Goal: Information Seeking & Learning: Learn about a topic

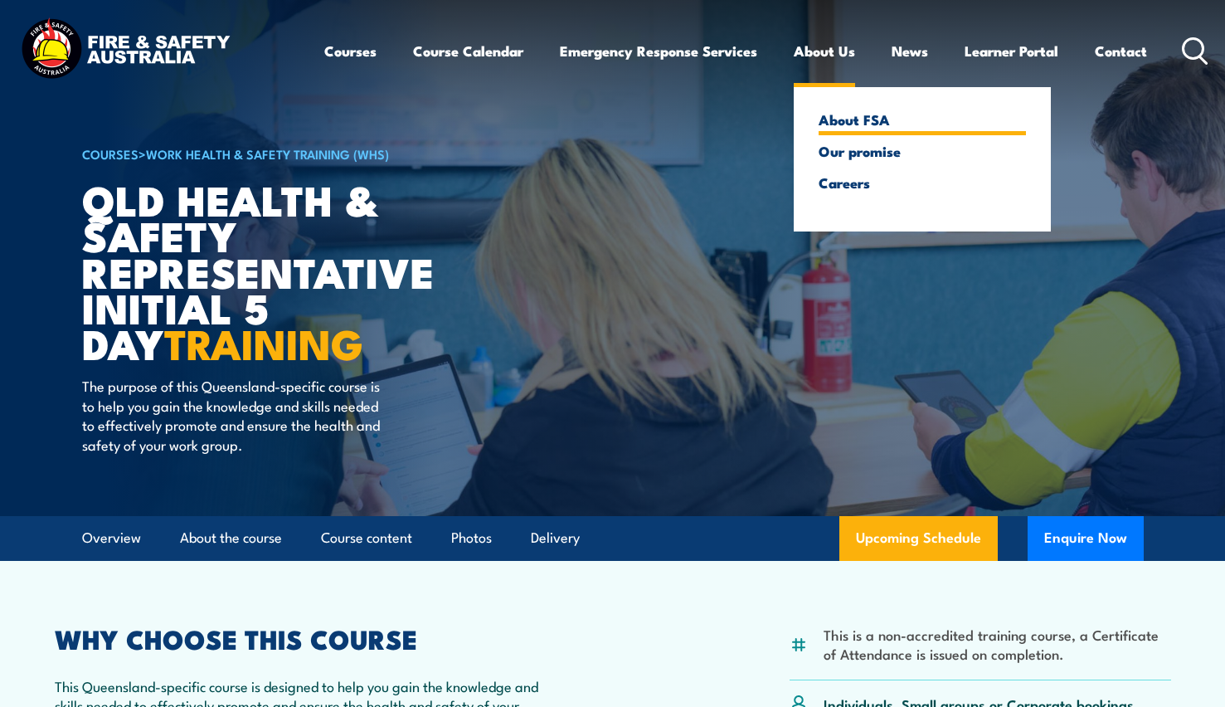
click at [842, 114] on link "About FSA" at bounding box center [922, 119] width 207 height 15
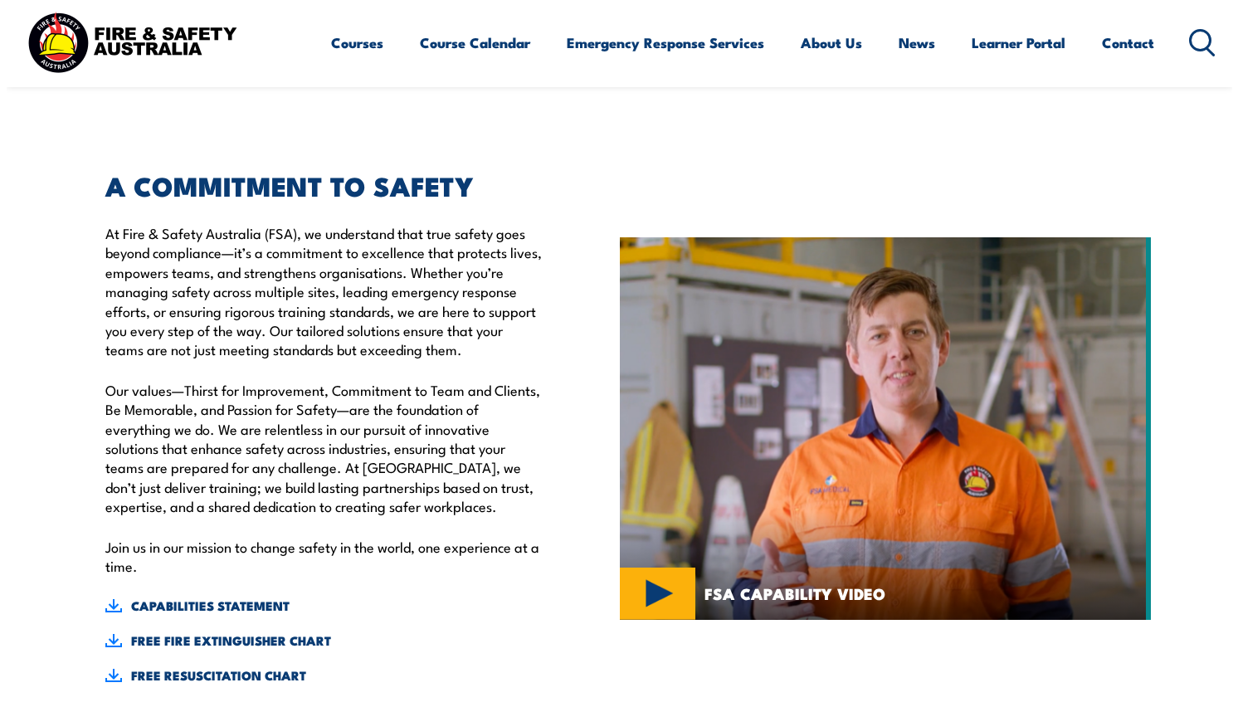
scroll to position [498, 0]
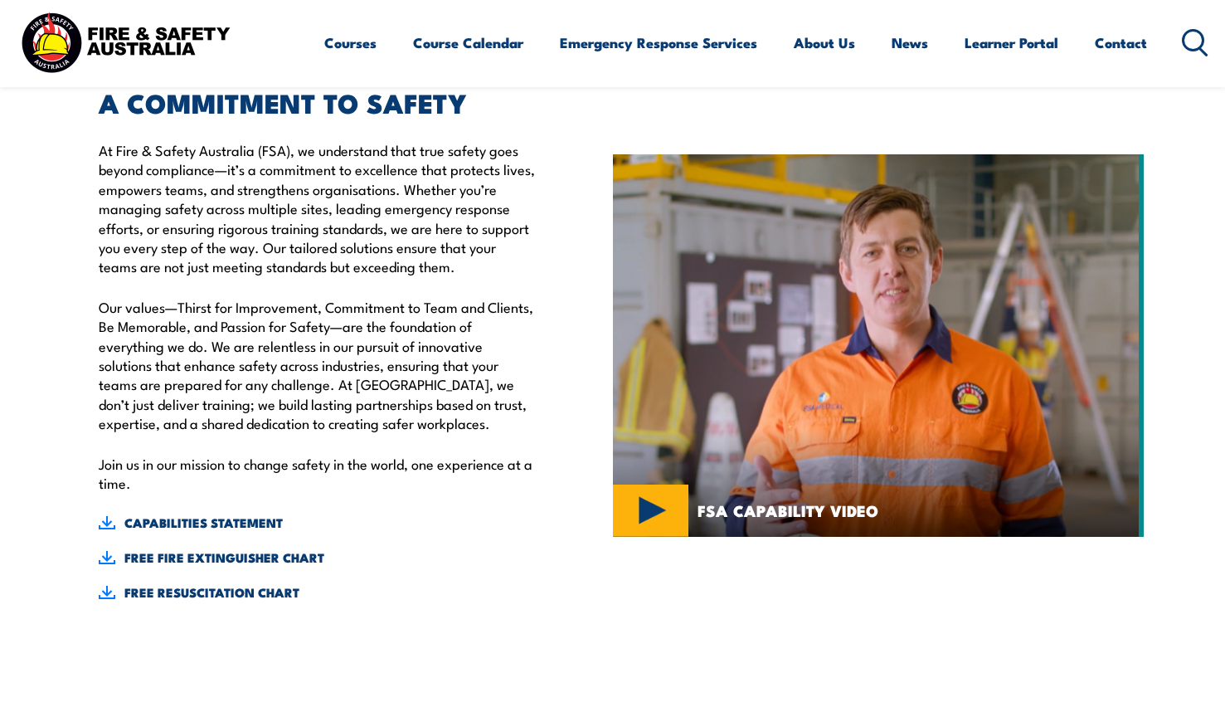
click at [660, 511] on img at bounding box center [878, 345] width 531 height 382
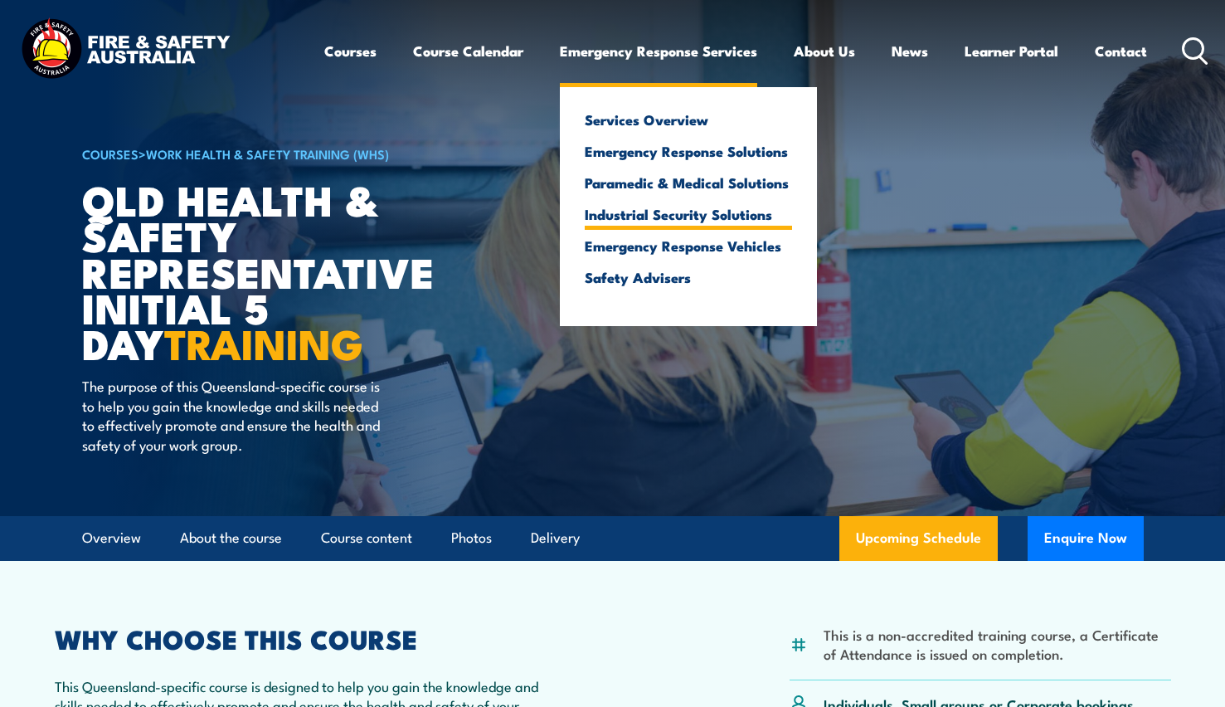
click at [668, 214] on link "Industrial Security Solutions" at bounding box center [688, 214] width 207 height 15
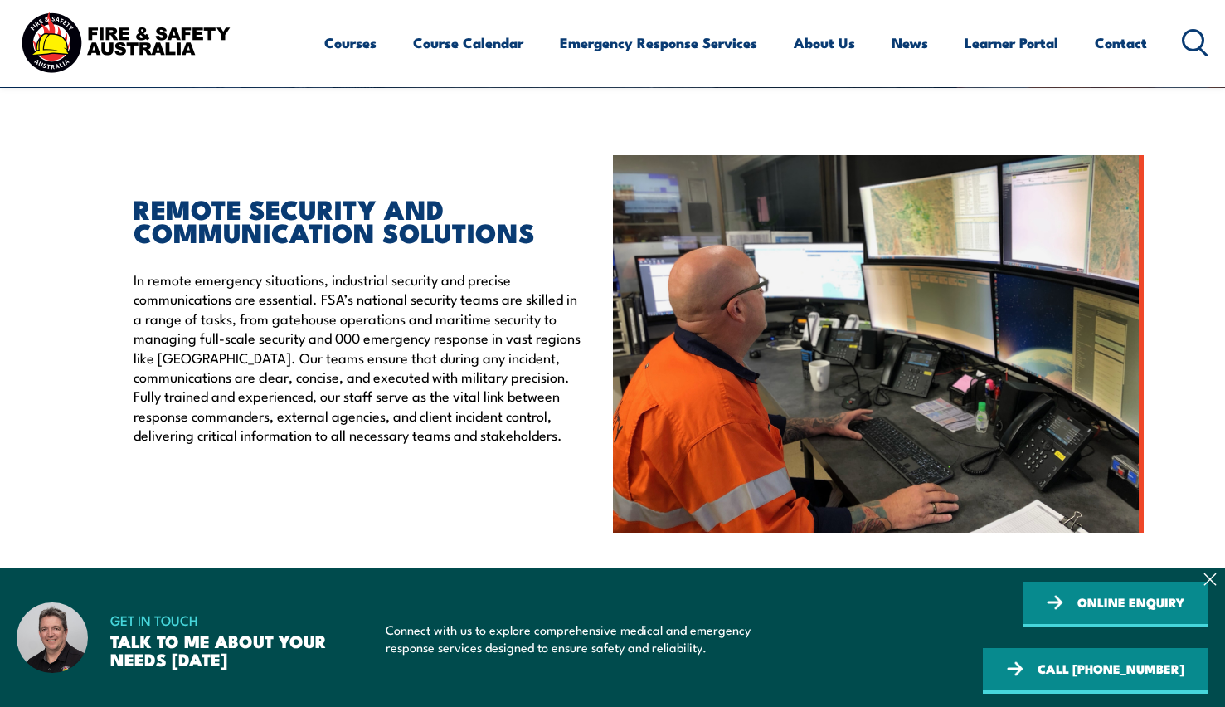
scroll to position [415, 0]
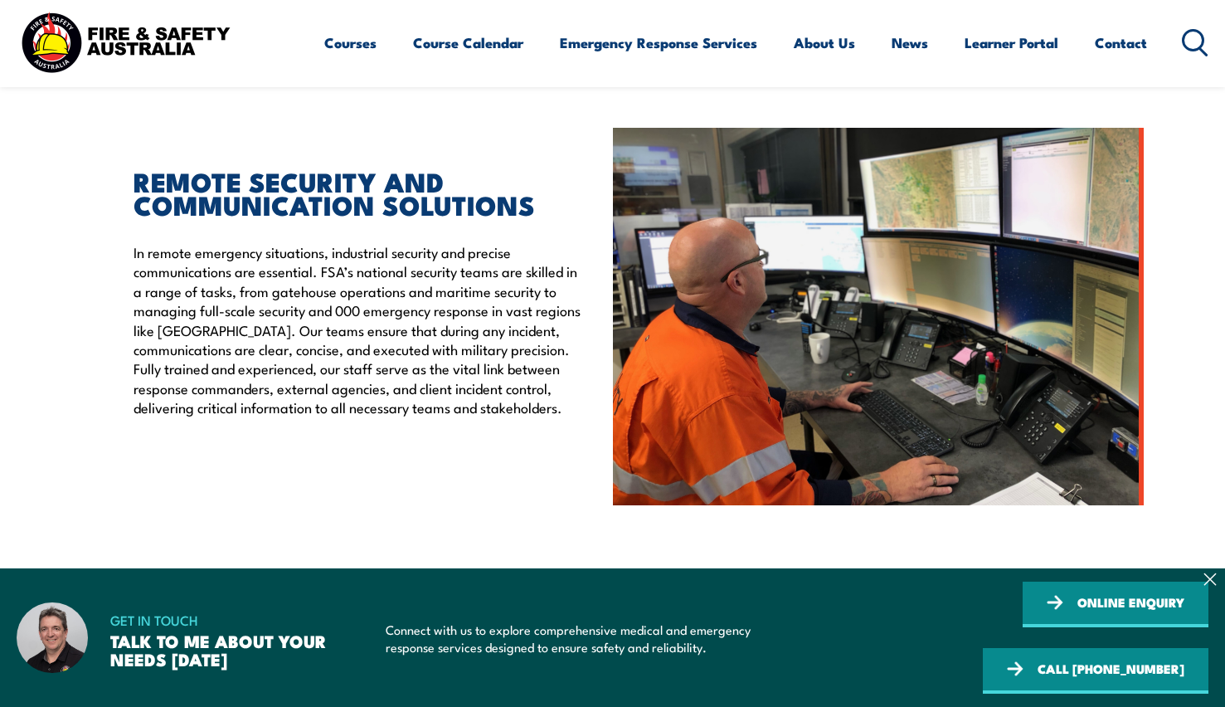
click at [489, 304] on p "In remote emergency situations, industrial security and precise communications …" at bounding box center [361, 329] width 455 height 175
click at [547, 470] on div "REMOTE SECURITY AND COMMUNICATION SOLUTIONS In remote emergency situations, ind…" at bounding box center [347, 316] width 531 height 377
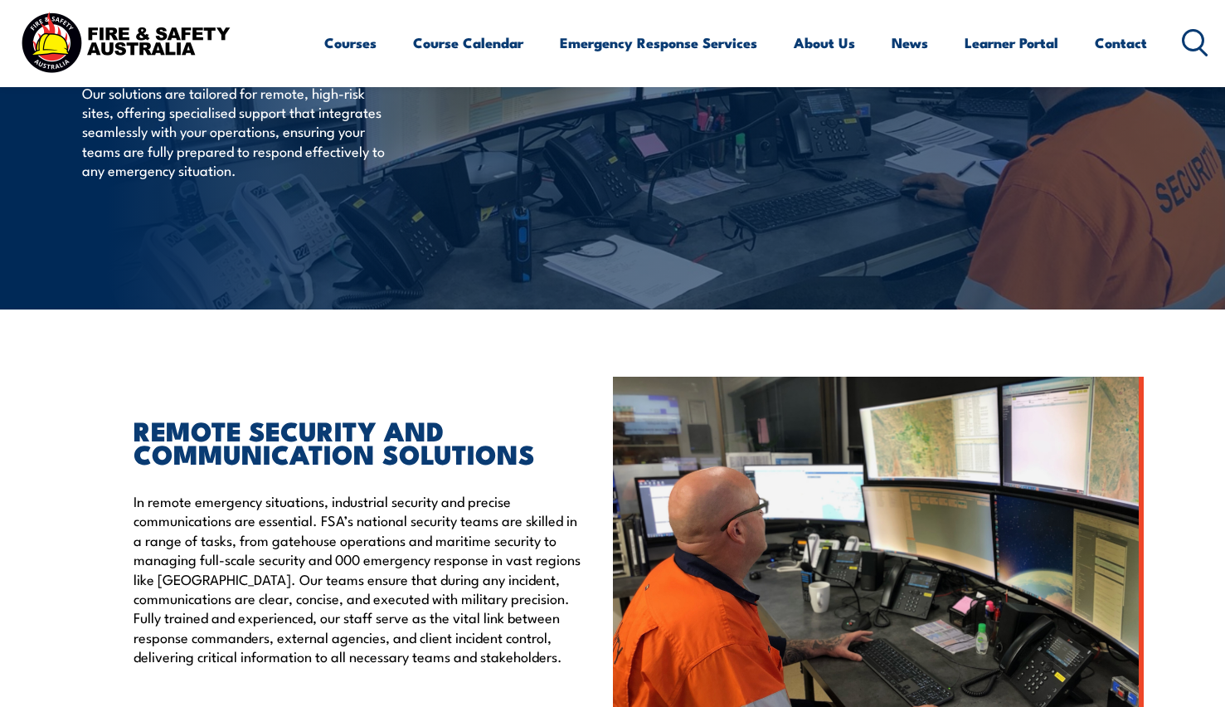
scroll to position [0, 0]
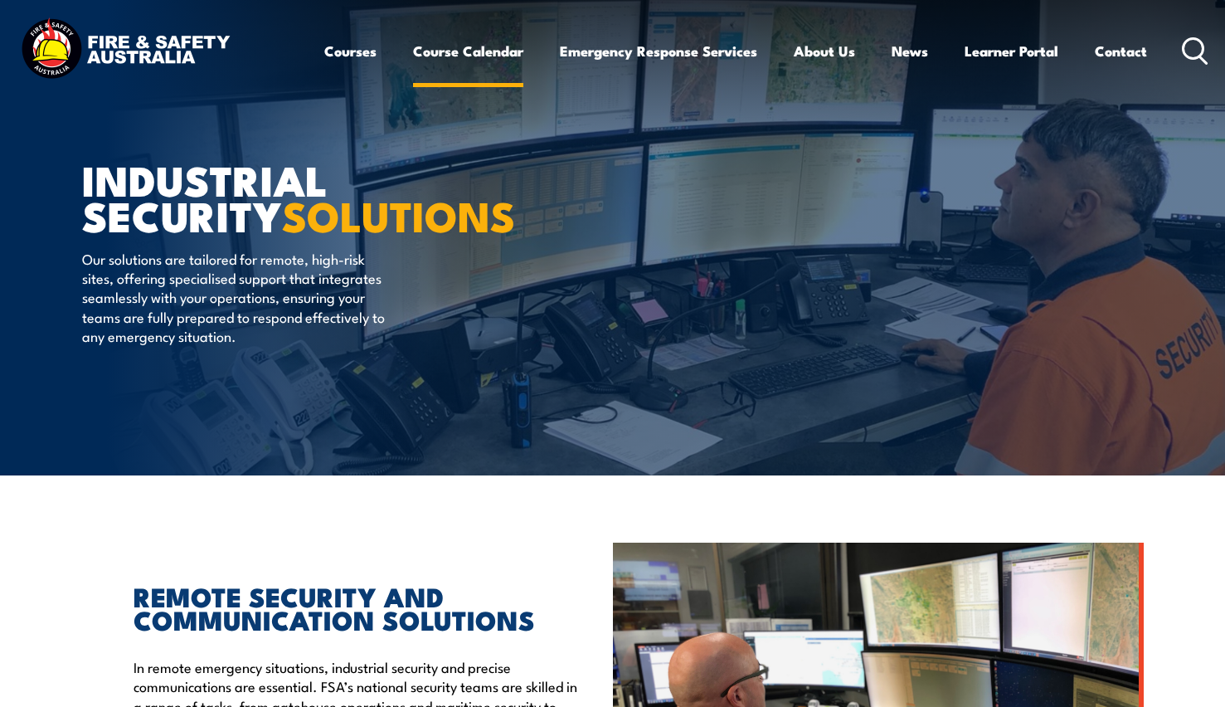
click at [463, 59] on link "Course Calendar" at bounding box center [468, 51] width 110 height 44
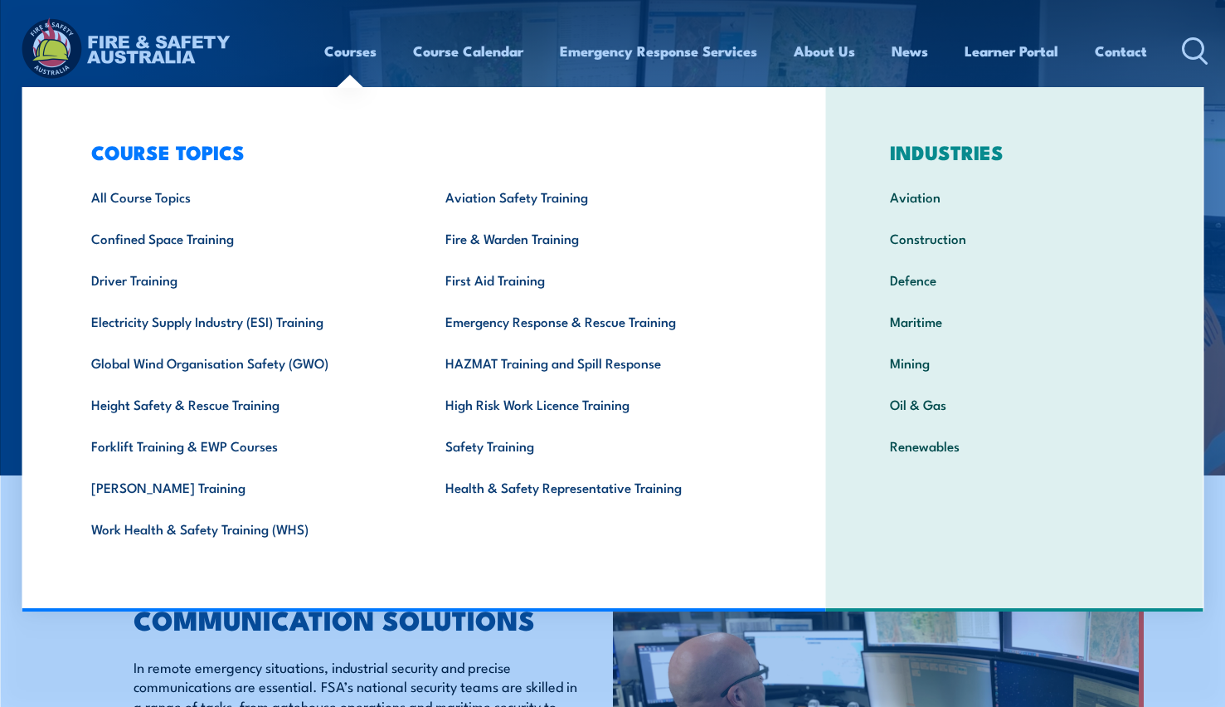
click at [347, 55] on link "Courses" at bounding box center [350, 51] width 52 height 44
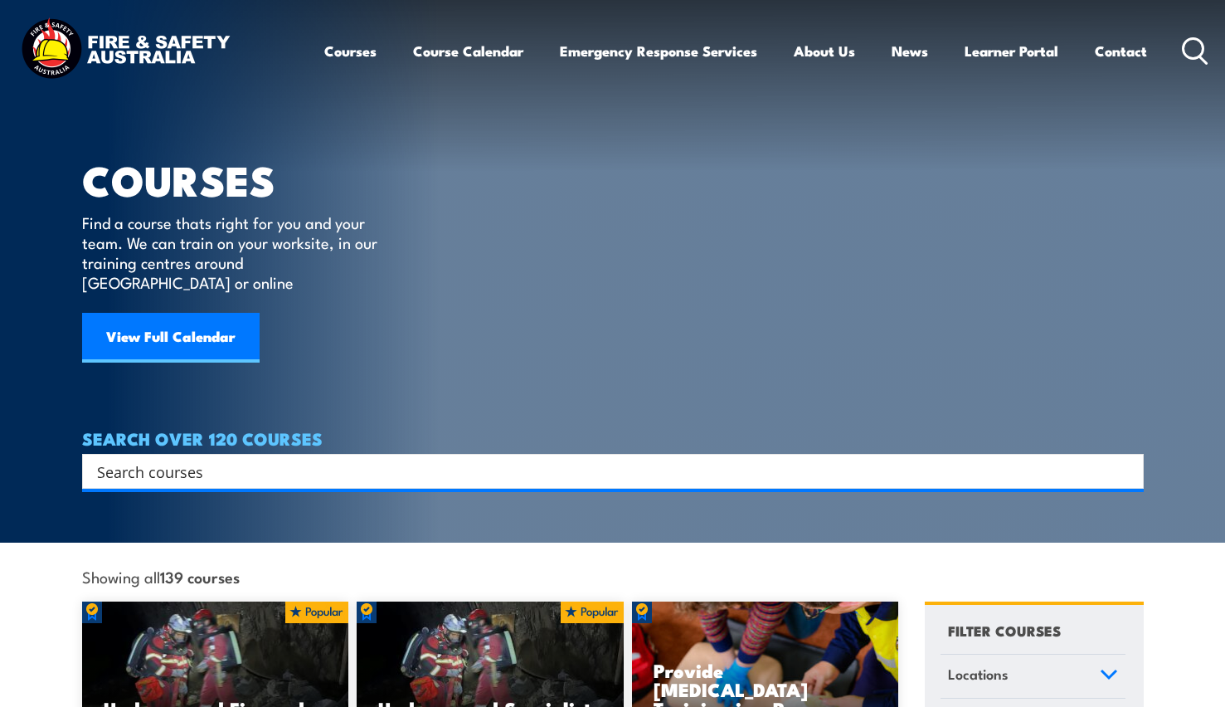
click at [363, 45] on link "Courses" at bounding box center [350, 51] width 52 height 44
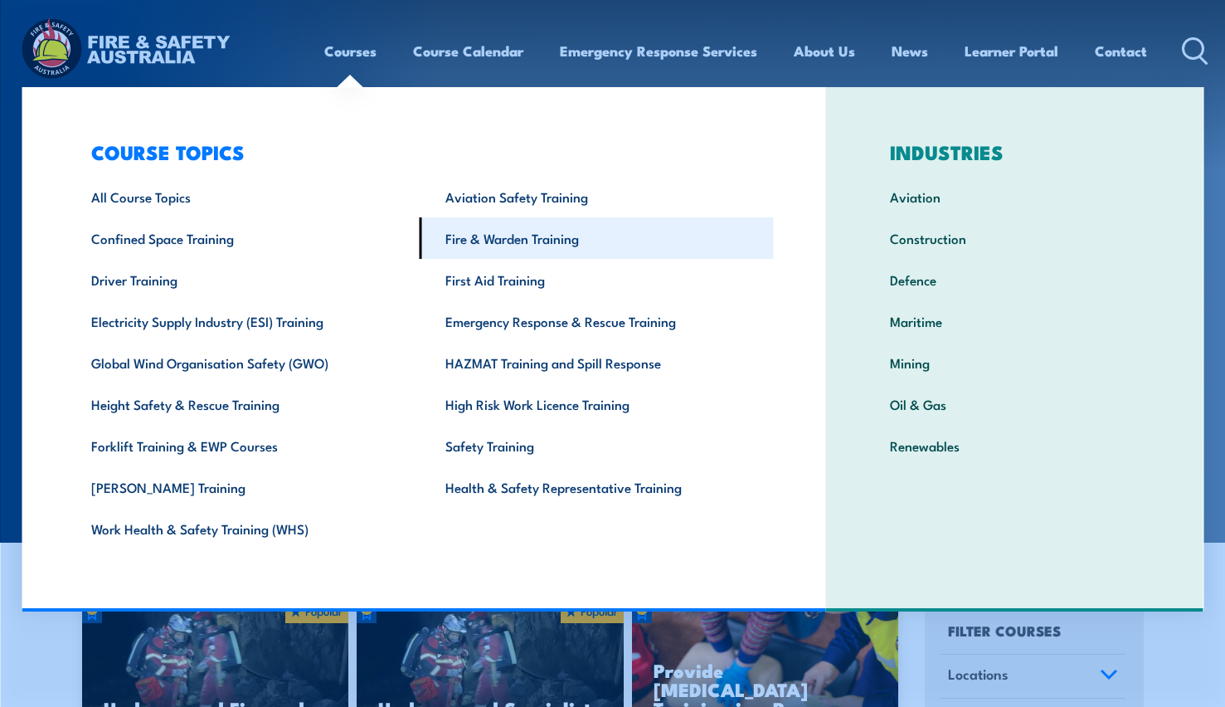
click at [577, 236] on link "Fire & Warden Training" at bounding box center [597, 237] width 354 height 41
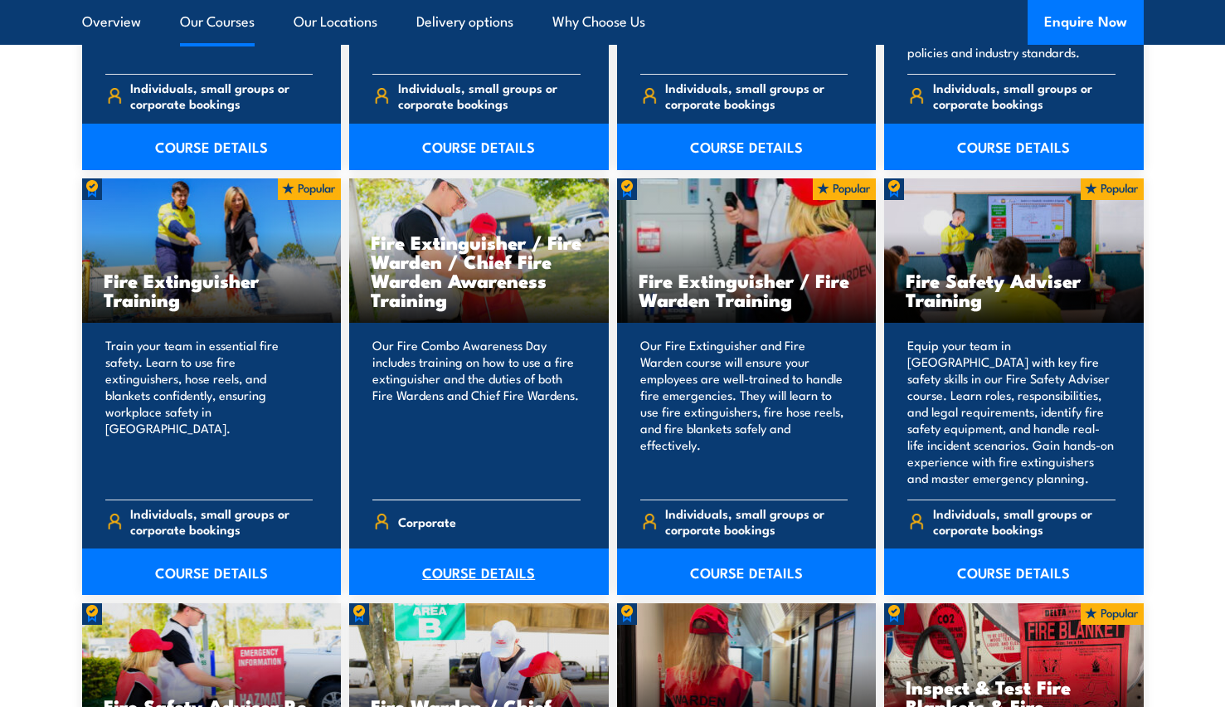
scroll to position [1659, 0]
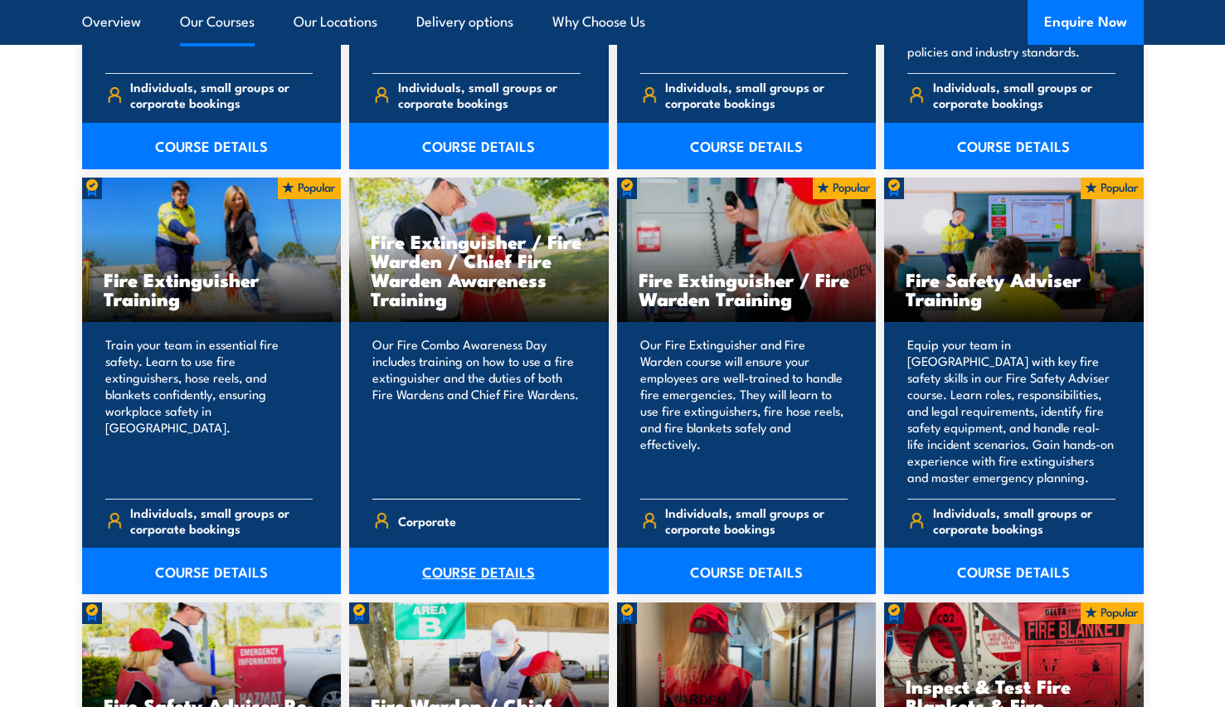
click at [479, 571] on link "COURSE DETAILS" at bounding box center [479, 571] width 260 height 46
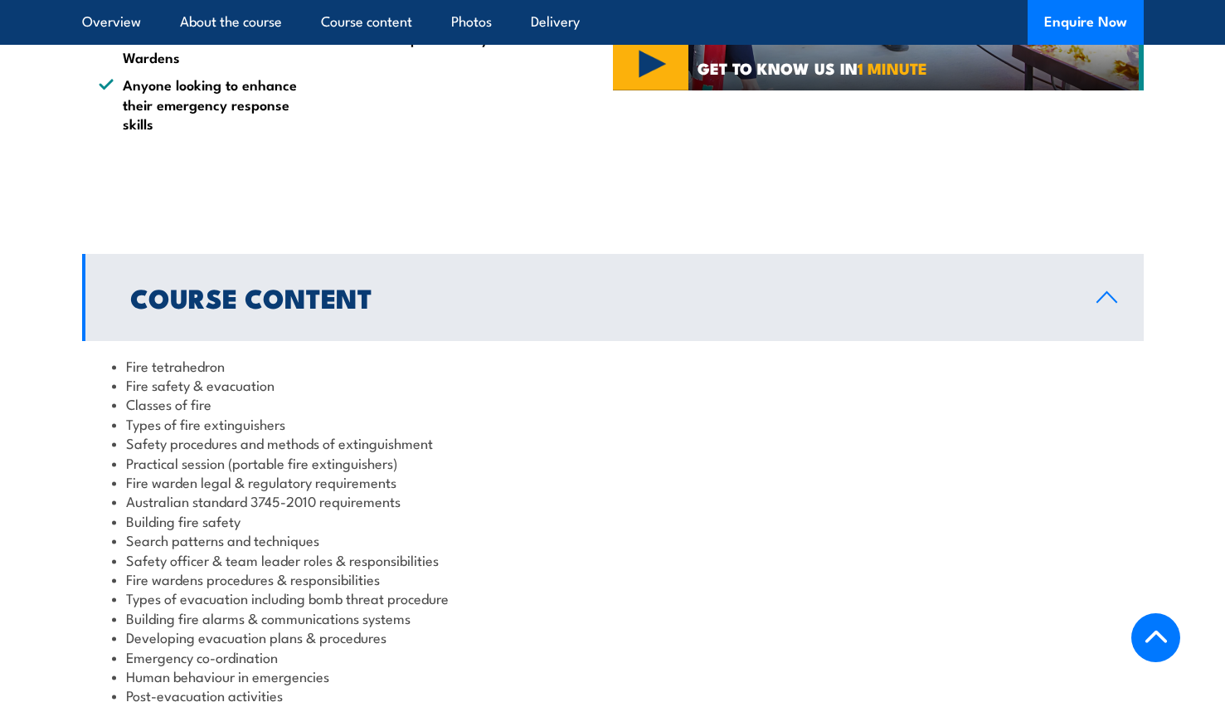
scroll to position [1244, 0]
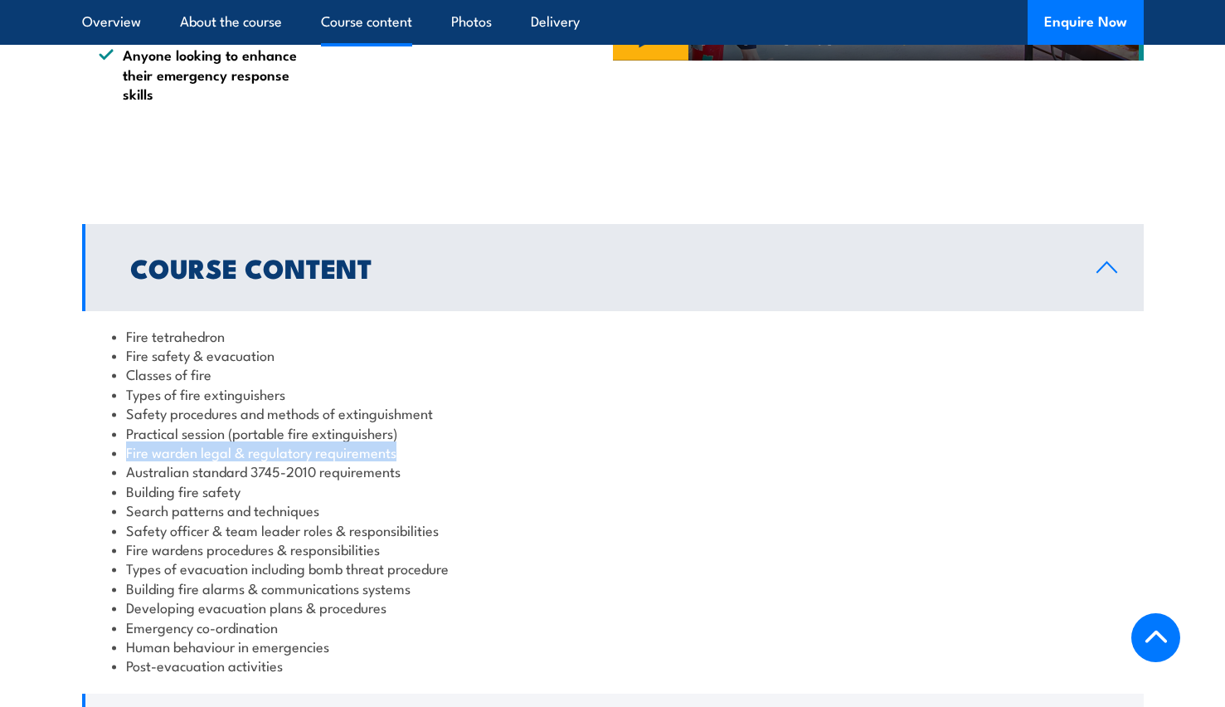
drag, startPoint x: 127, startPoint y: 394, endPoint x: 402, endPoint y: 395, distance: 274.6
click at [408, 442] on li "Fire warden legal & regulatory requirements" at bounding box center [613, 451] width 1002 height 19
drag, startPoint x: 402, startPoint y: 395, endPoint x: 386, endPoint y: 393, distance: 15.9
copy li "Fire warden legal & regulatory requirements"
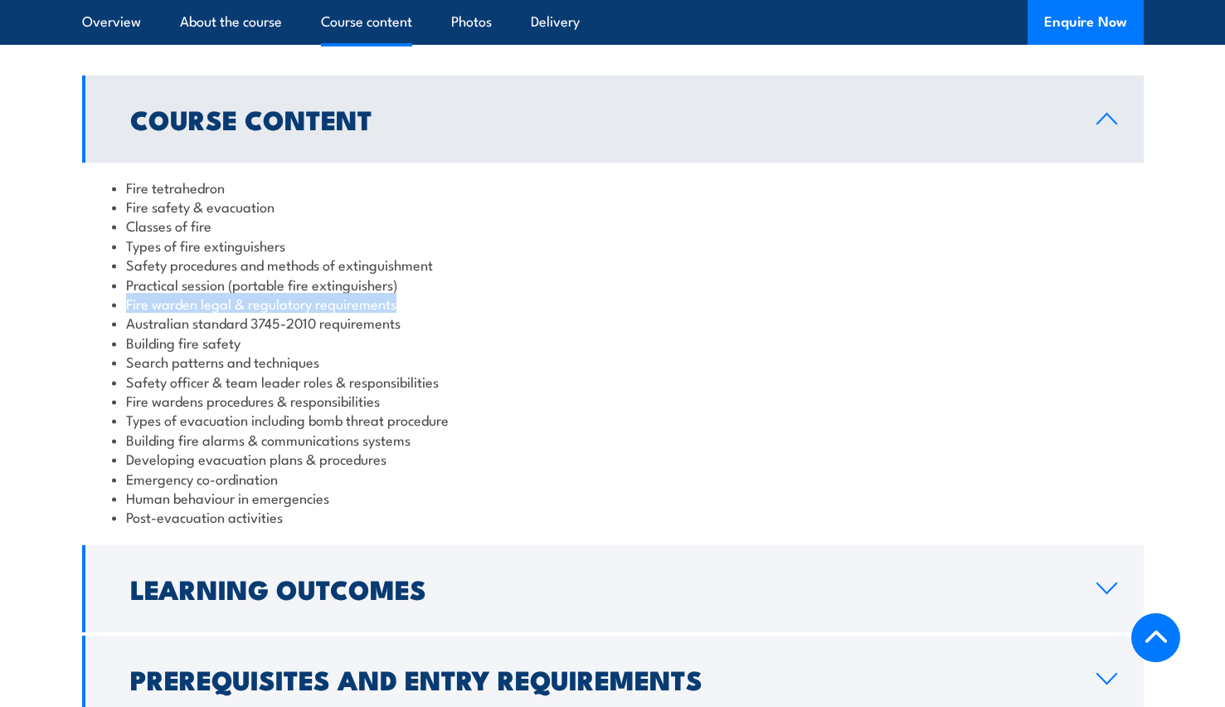
scroll to position [1410, 0]
